Goal: Task Accomplishment & Management: Manage account settings

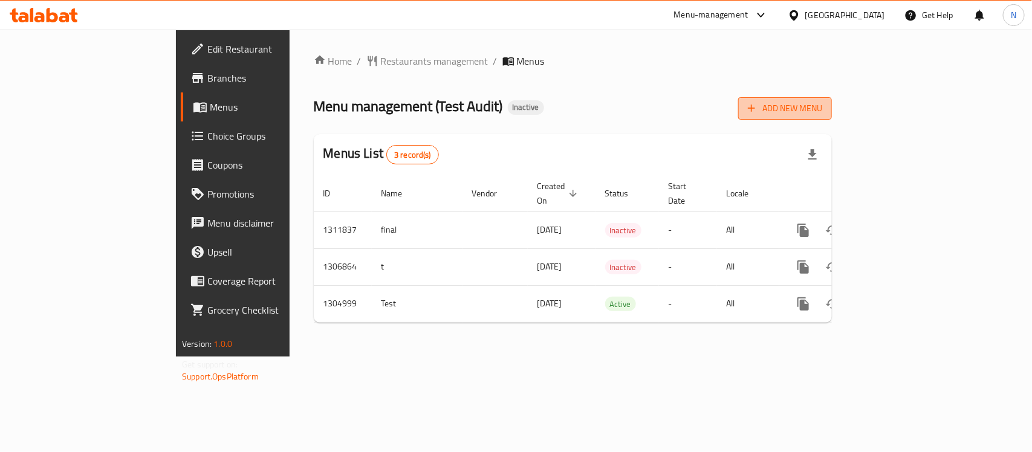
click at [755, 109] on icon "button" at bounding box center [751, 108] width 7 height 7
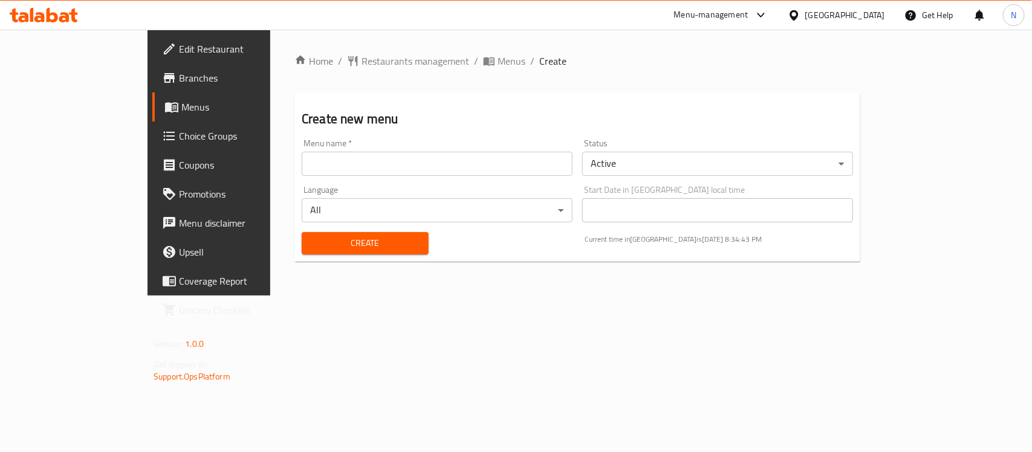
click at [388, 158] on input "text" at bounding box center [437, 164] width 271 height 24
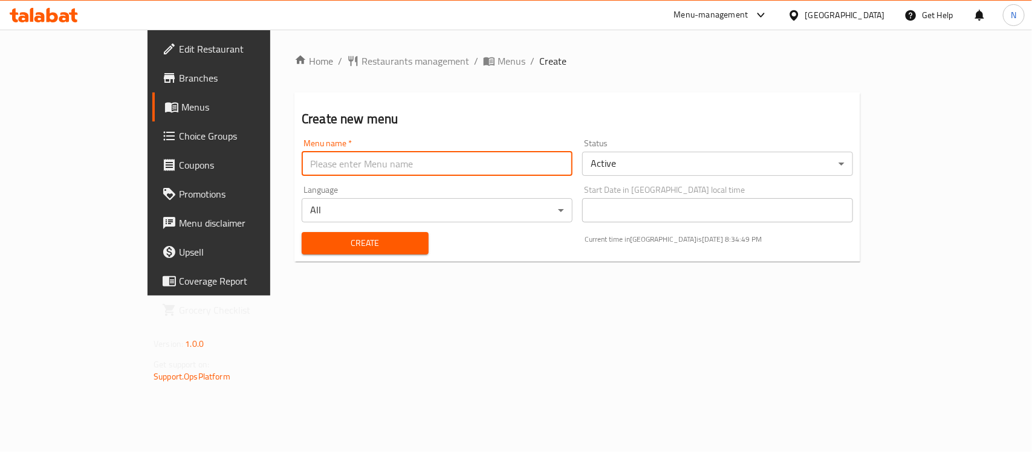
paste input "343010820"
paste input "Masakn Cafe - Al Qulai'aah Branch"
drag, startPoint x: 316, startPoint y: 164, endPoint x: 486, endPoint y: 174, distance: 169.6
click at [486, 174] on input "343010820 Masakn Cafe - Al Qulai'aah Branch" at bounding box center [437, 164] width 271 height 24
drag, startPoint x: 270, startPoint y: 167, endPoint x: 264, endPoint y: 167, distance: 6.7
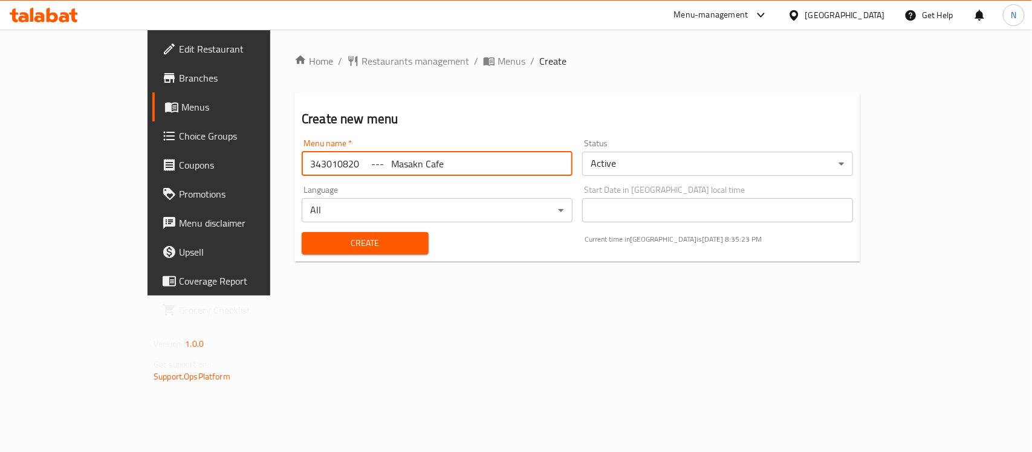
click at [302, 167] on input "343010820 --- Masakn Cafe" at bounding box center [437, 164] width 271 height 24
click at [302, 164] on input "343010820 --- Masakn Cafe" at bounding box center [437, 164] width 271 height 24
type input "343010820 --- Masakn Cafe"
click at [302, 232] on button "Create" at bounding box center [365, 243] width 127 height 22
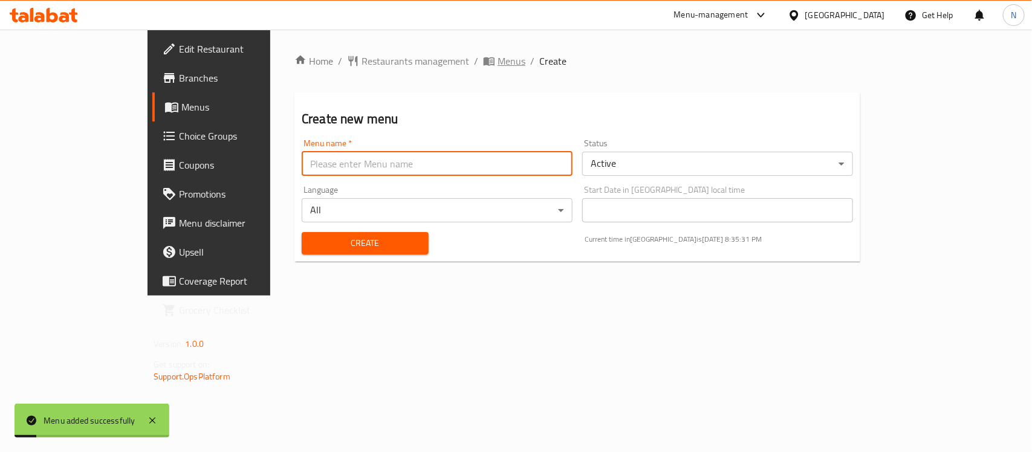
click at [498, 62] on span "Menus" at bounding box center [512, 61] width 28 height 15
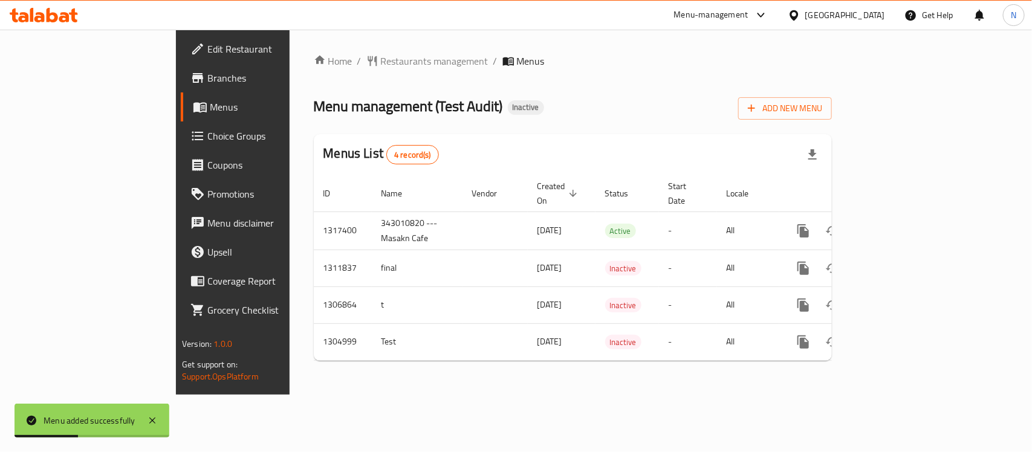
click at [745, 146] on div "Menus List 4 record(s)" at bounding box center [573, 154] width 518 height 41
click at [314, 57] on link "Home" at bounding box center [333, 61] width 39 height 15
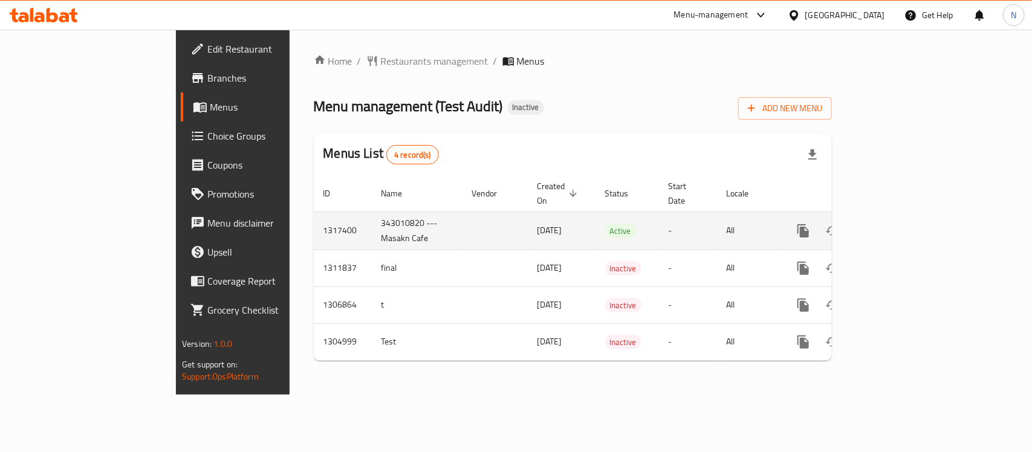
click at [372, 212] on td "343010820 --- Masakn Cafe" at bounding box center [417, 231] width 91 height 38
click at [372, 221] on td "343010820 --- Masakn Cafe" at bounding box center [417, 231] width 91 height 38
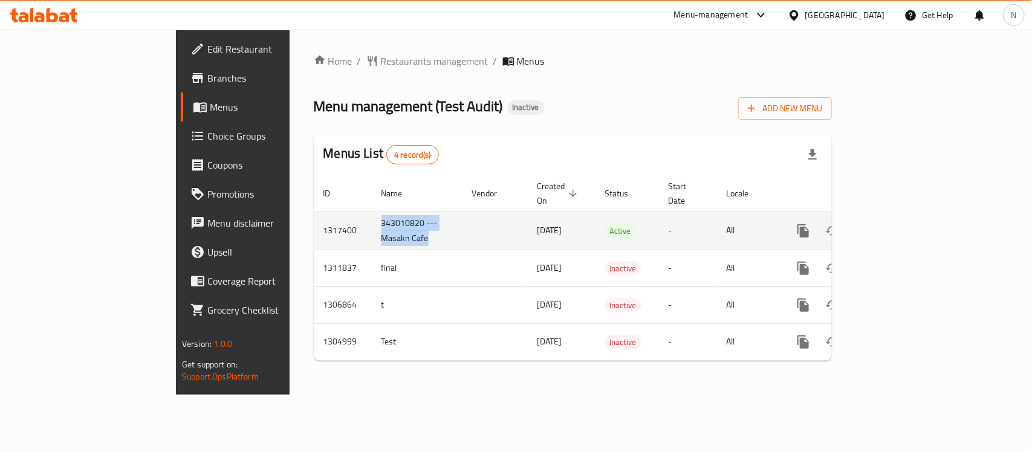
click at [372, 221] on td "343010820 --- Masakn Cafe" at bounding box center [417, 231] width 91 height 38
click at [372, 228] on td "343010820 --- Masakn Cafe" at bounding box center [417, 231] width 91 height 38
drag, startPoint x: 319, startPoint y: 228, endPoint x: 237, endPoint y: 234, distance: 81.9
click at [314, 234] on tr "1317400 343010820 --- Masakn Cafe 14/10/2025 Active - All" at bounding box center [614, 231] width 601 height 38
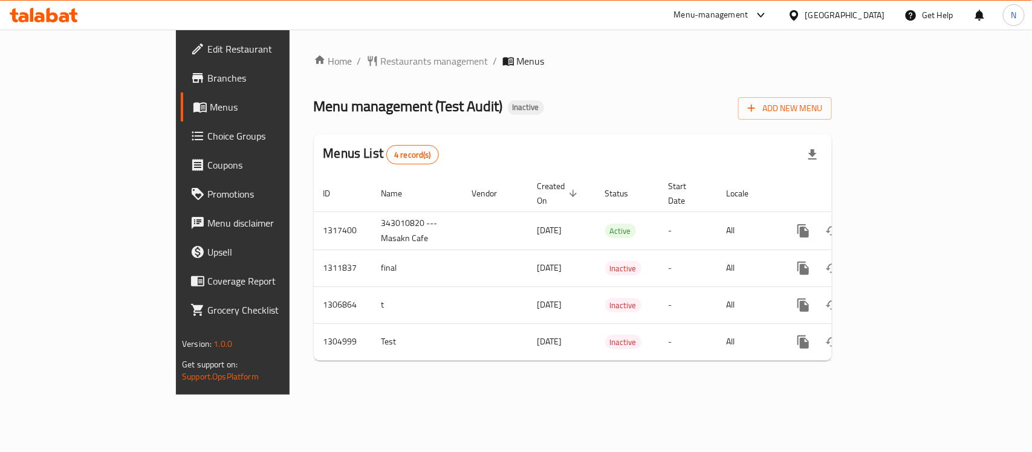
click at [629, 109] on div "Menu management ( Test Audit ) Inactive Add New Menu" at bounding box center [573, 106] width 518 height 27
click at [499, 112] on div "Menu management ( Test Audit ) Inactive Add New Menu" at bounding box center [573, 106] width 518 height 27
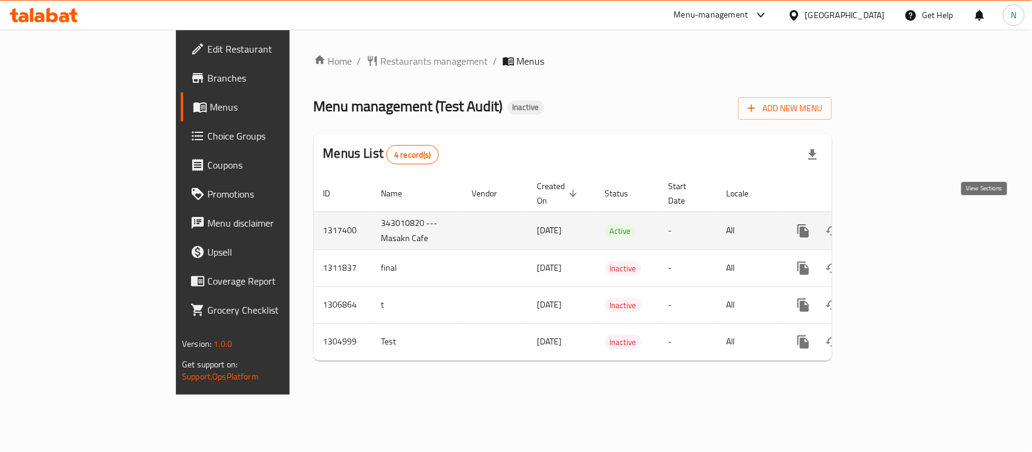
click at [905, 216] on link "enhanced table" at bounding box center [890, 230] width 29 height 29
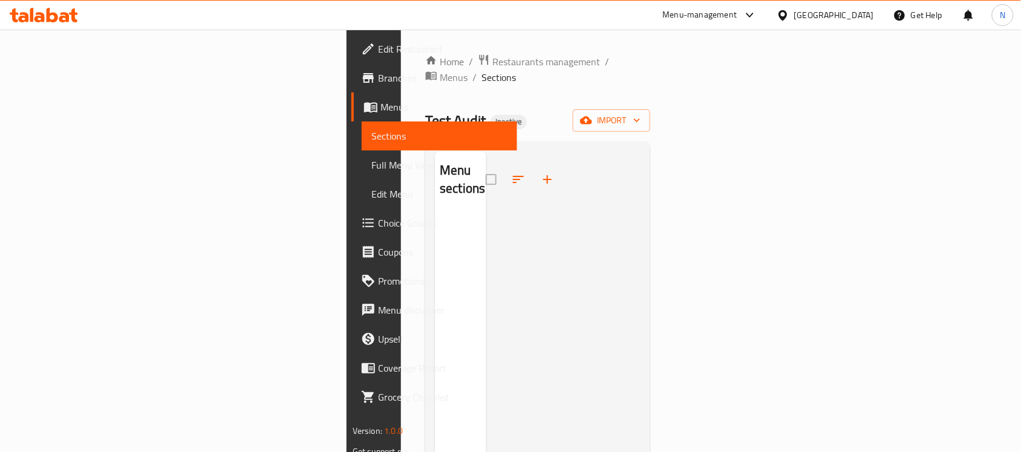
scroll to position [170, 0]
